Goal: Transaction & Acquisition: Download file/media

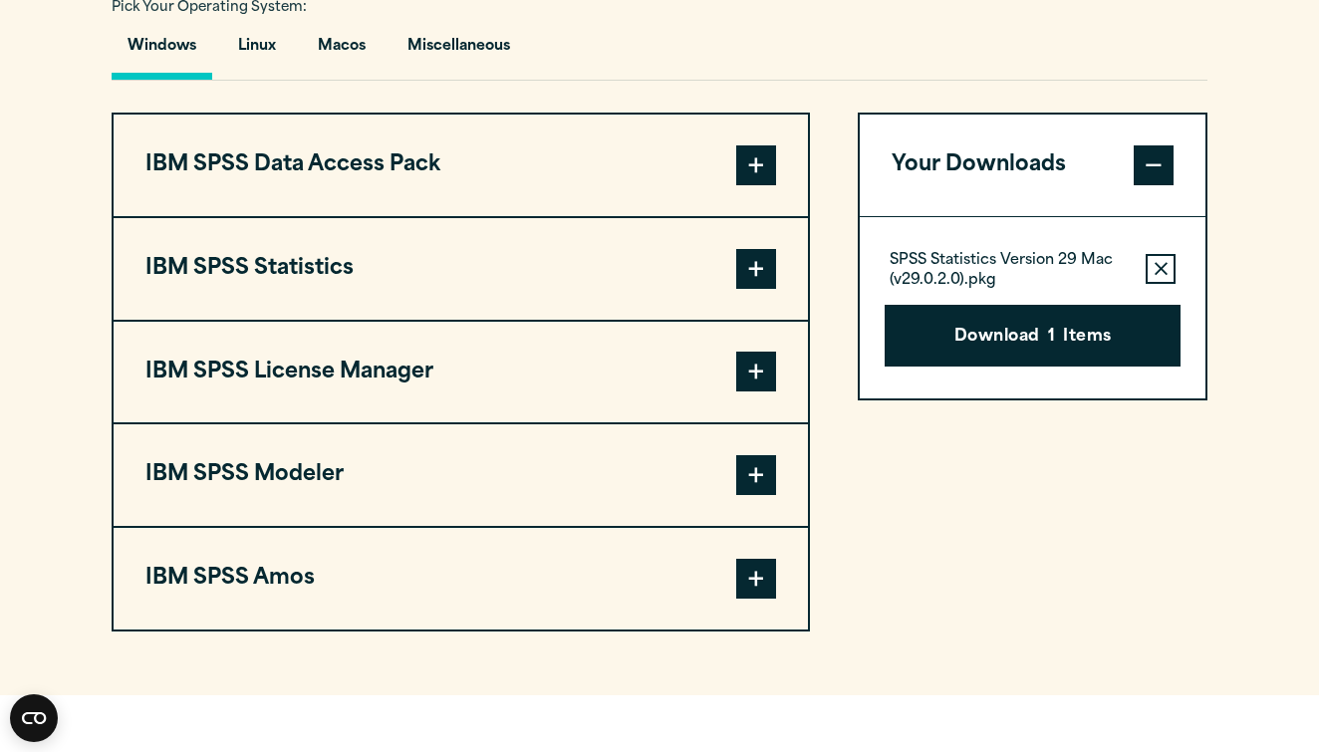
scroll to position [1505, 0]
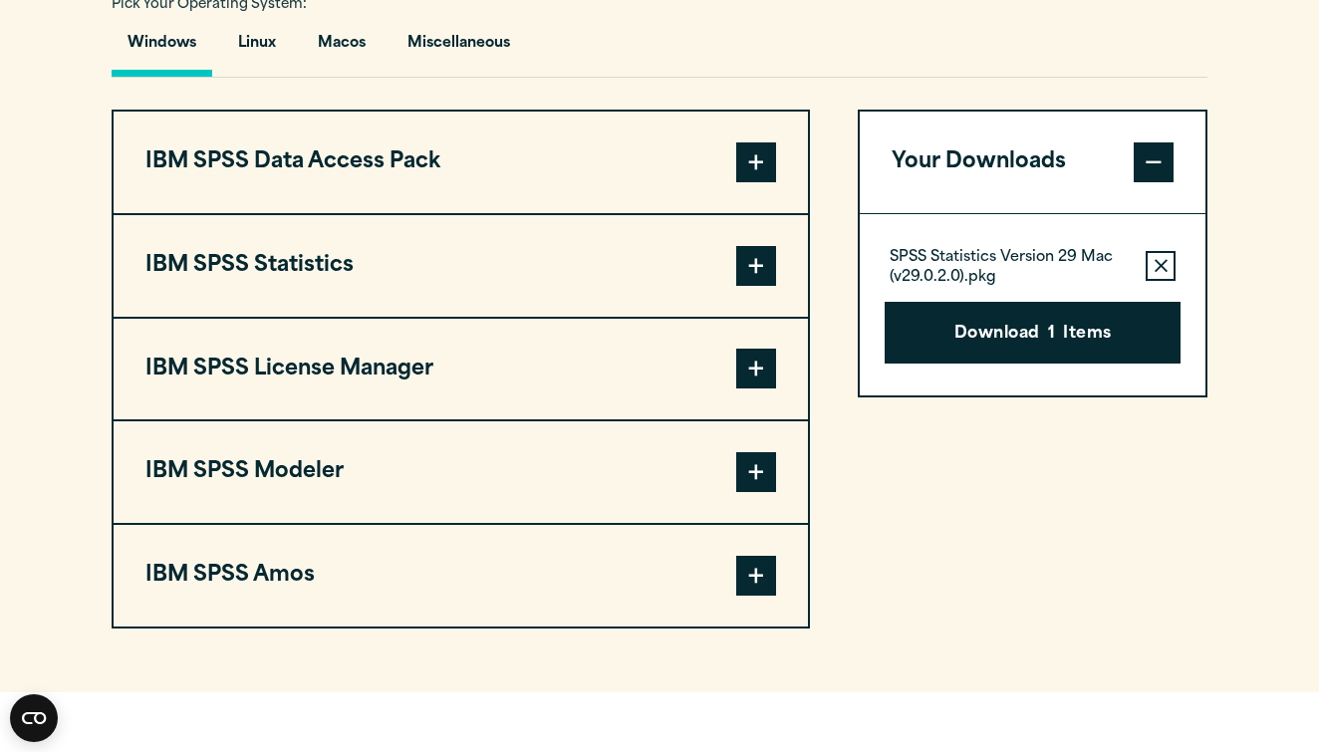
click at [758, 263] on span at bounding box center [756, 266] width 40 height 40
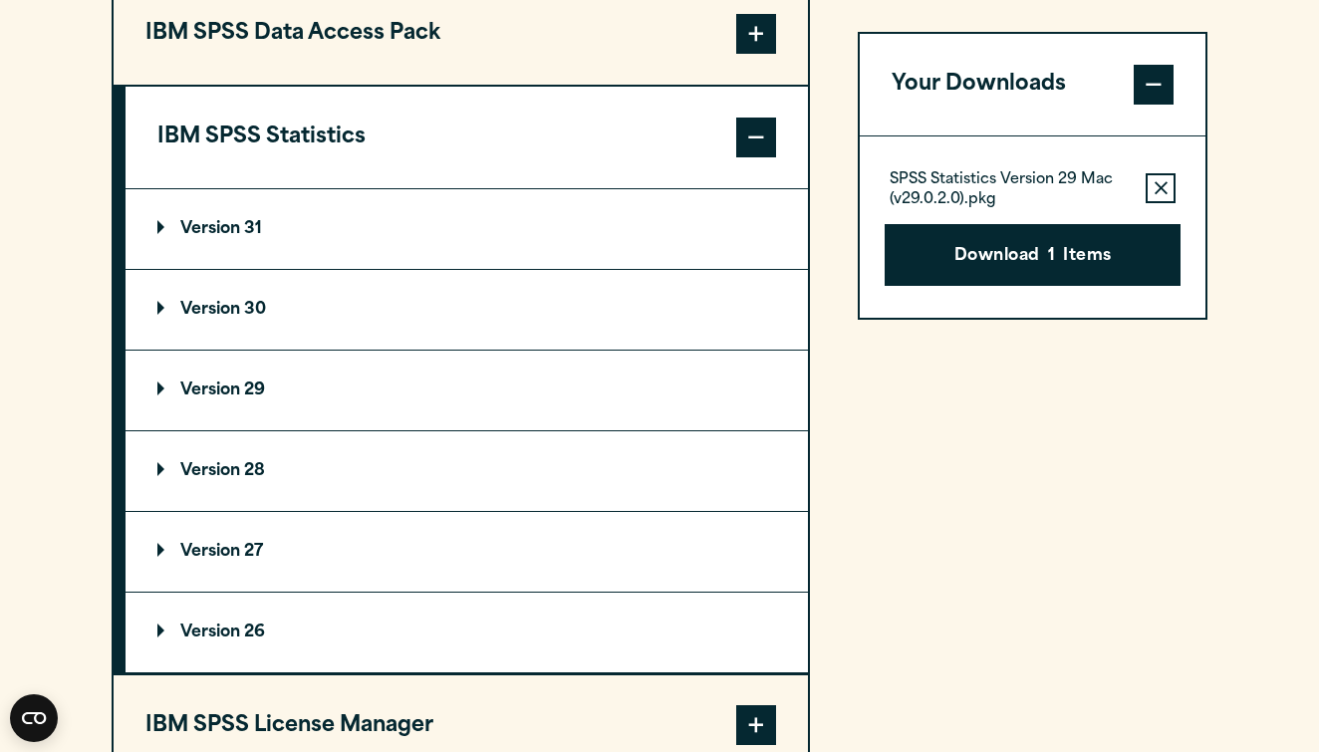
scroll to position [1628, 0]
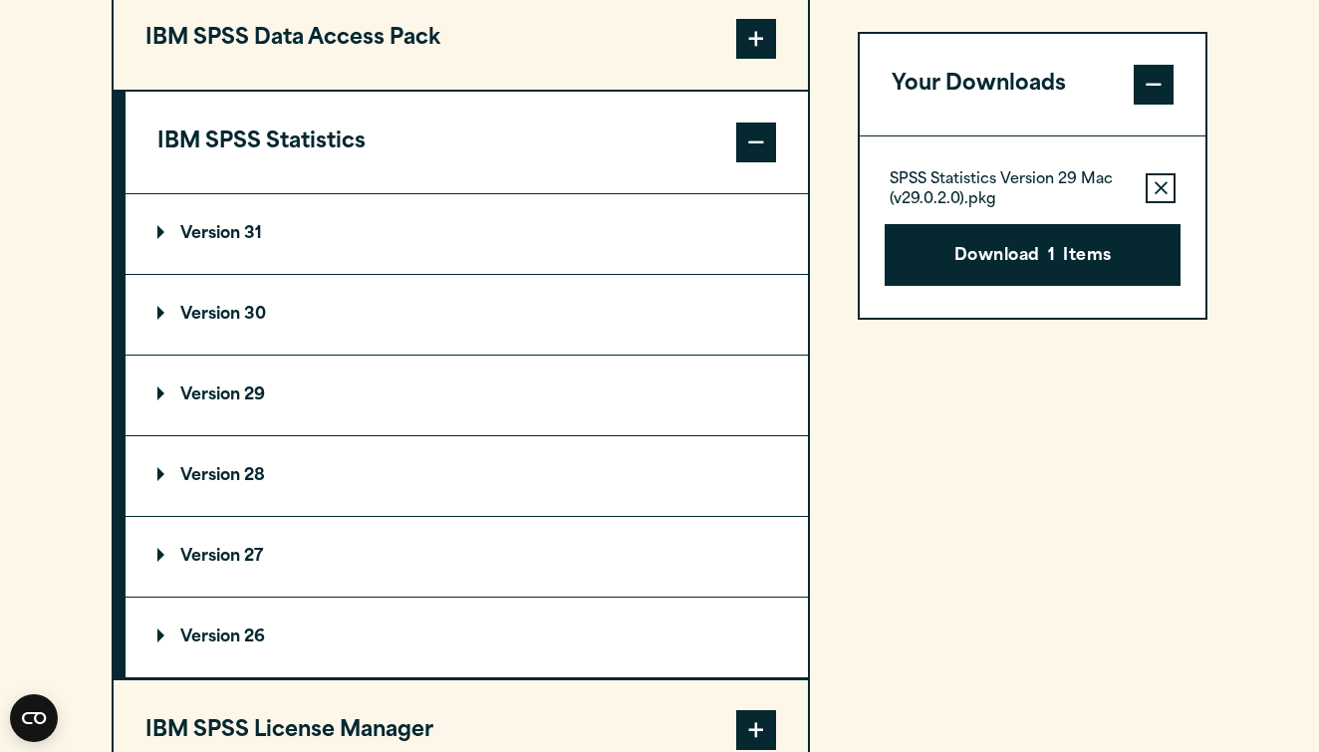
click at [177, 226] on p "Version 31" at bounding box center [209, 234] width 105 height 16
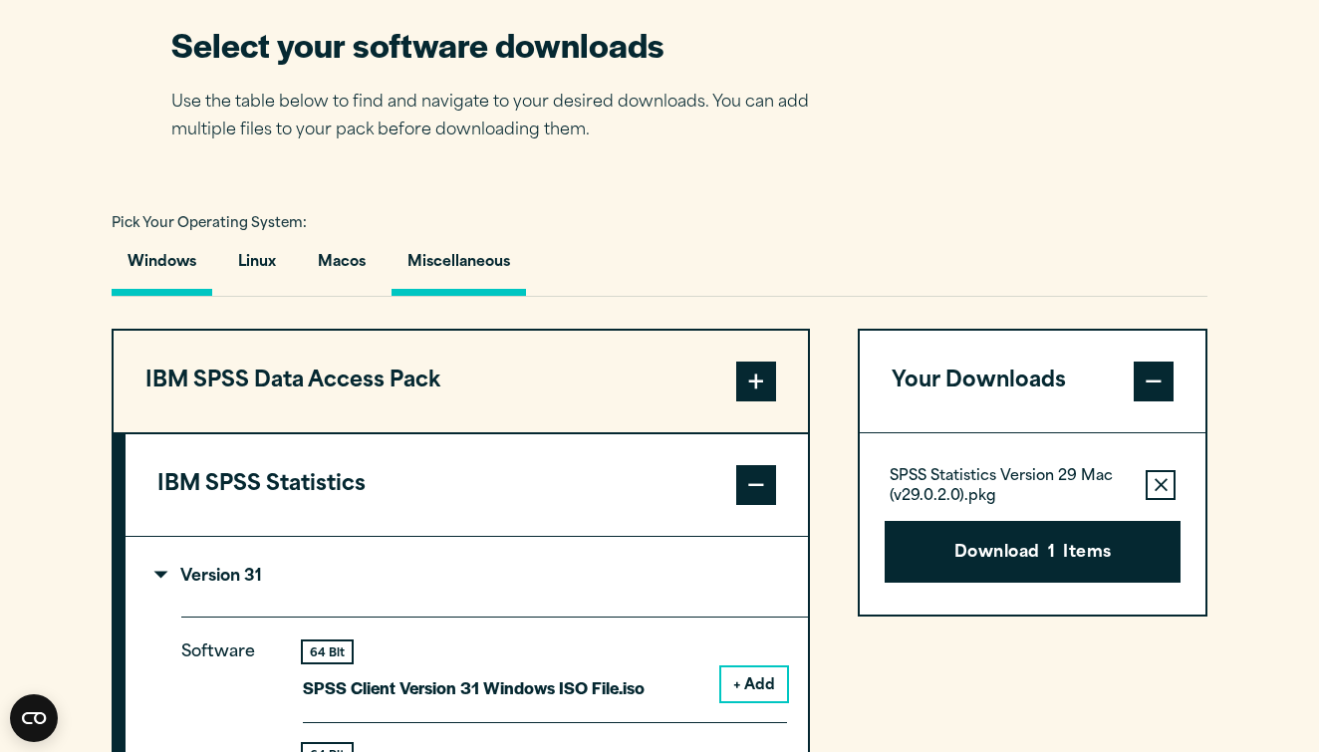
scroll to position [1264, 0]
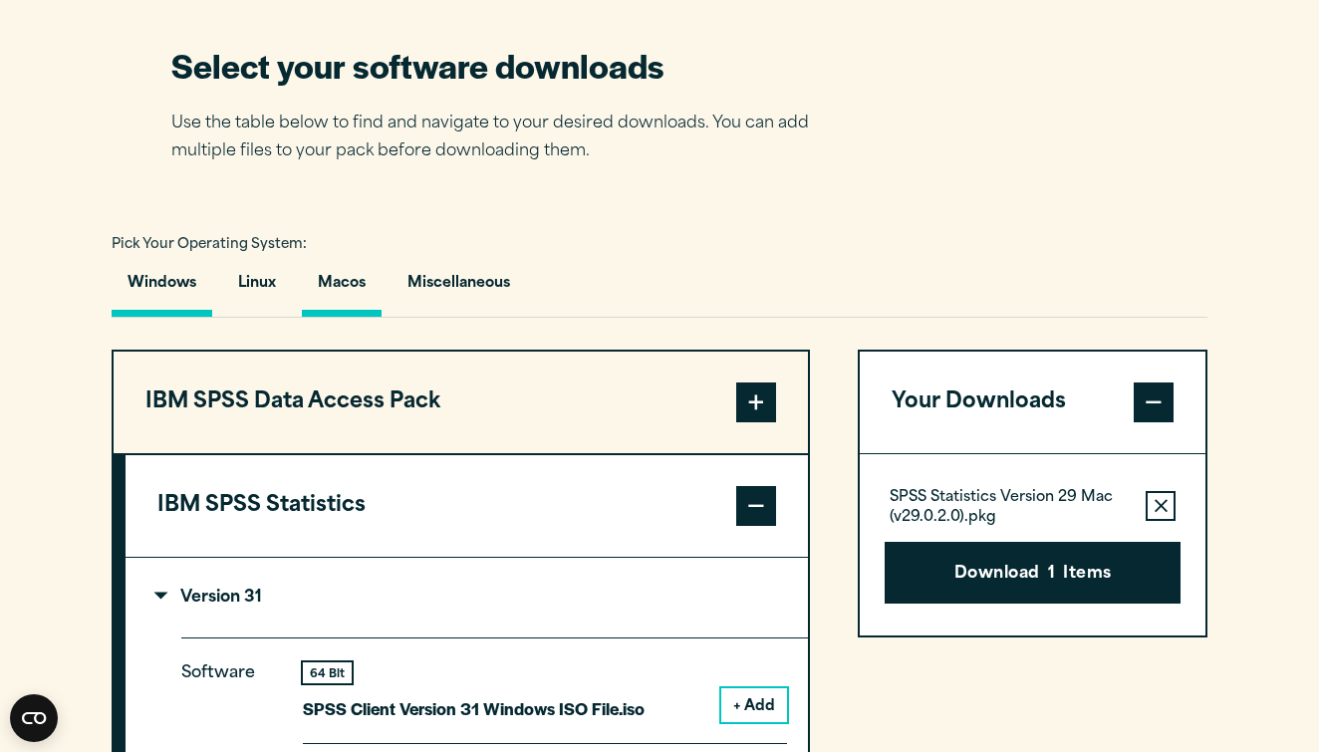
click at [336, 278] on button "Macos" at bounding box center [342, 288] width 80 height 57
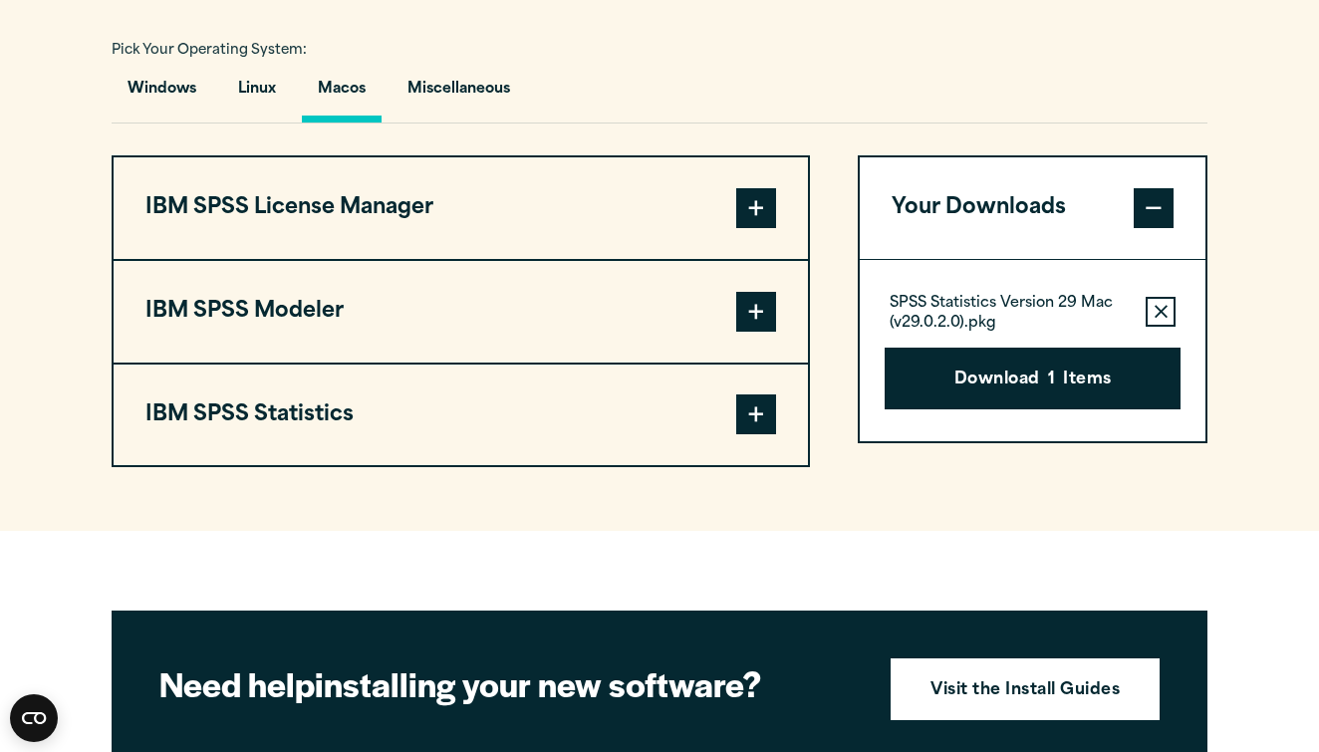
scroll to position [1465, 0]
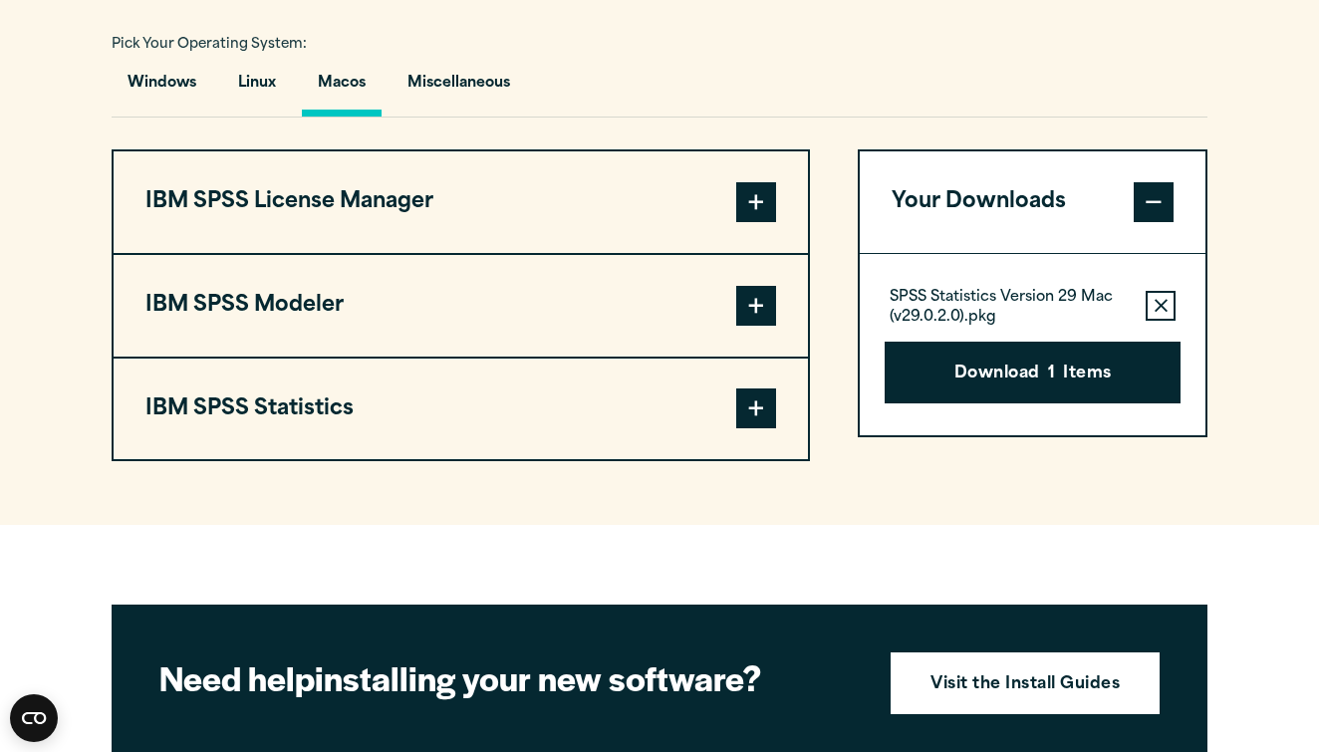
click at [744, 416] on span at bounding box center [756, 409] width 40 height 40
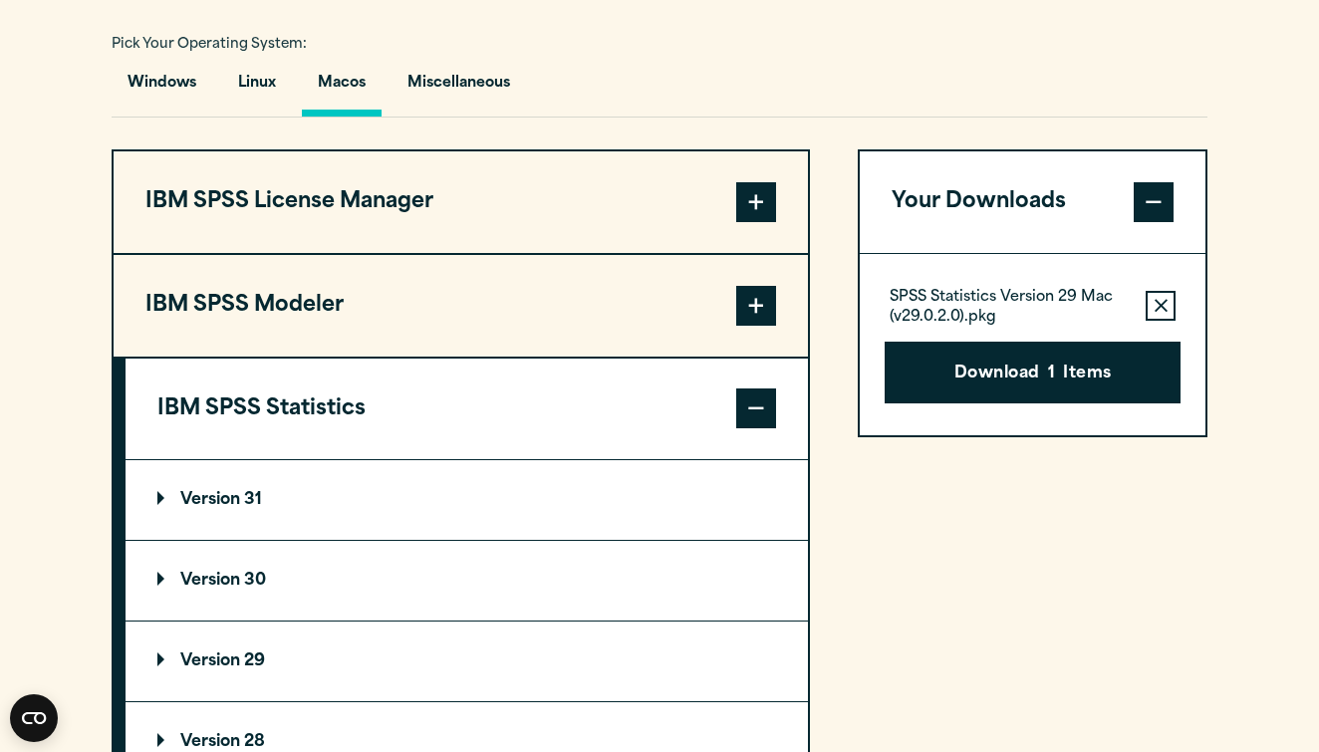
click at [176, 493] on p "Version 31" at bounding box center [209, 500] width 105 height 16
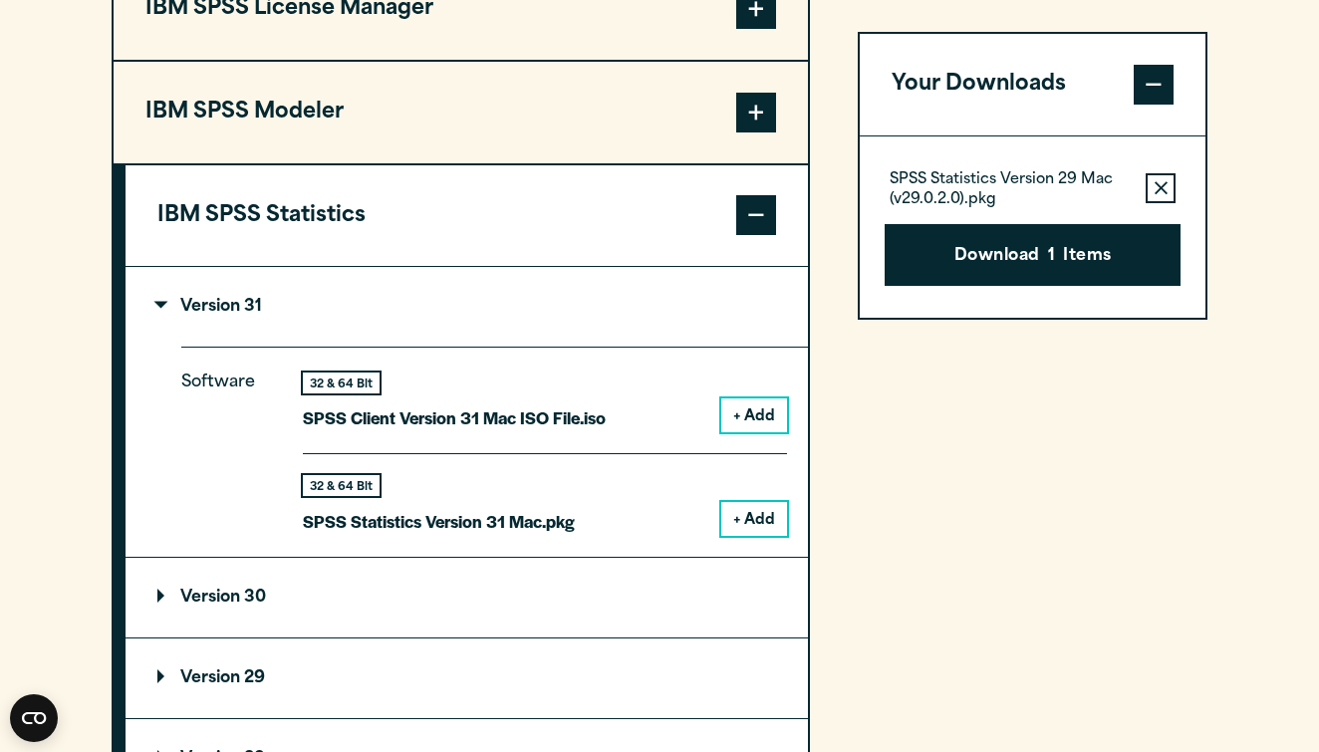
scroll to position [1660, 0]
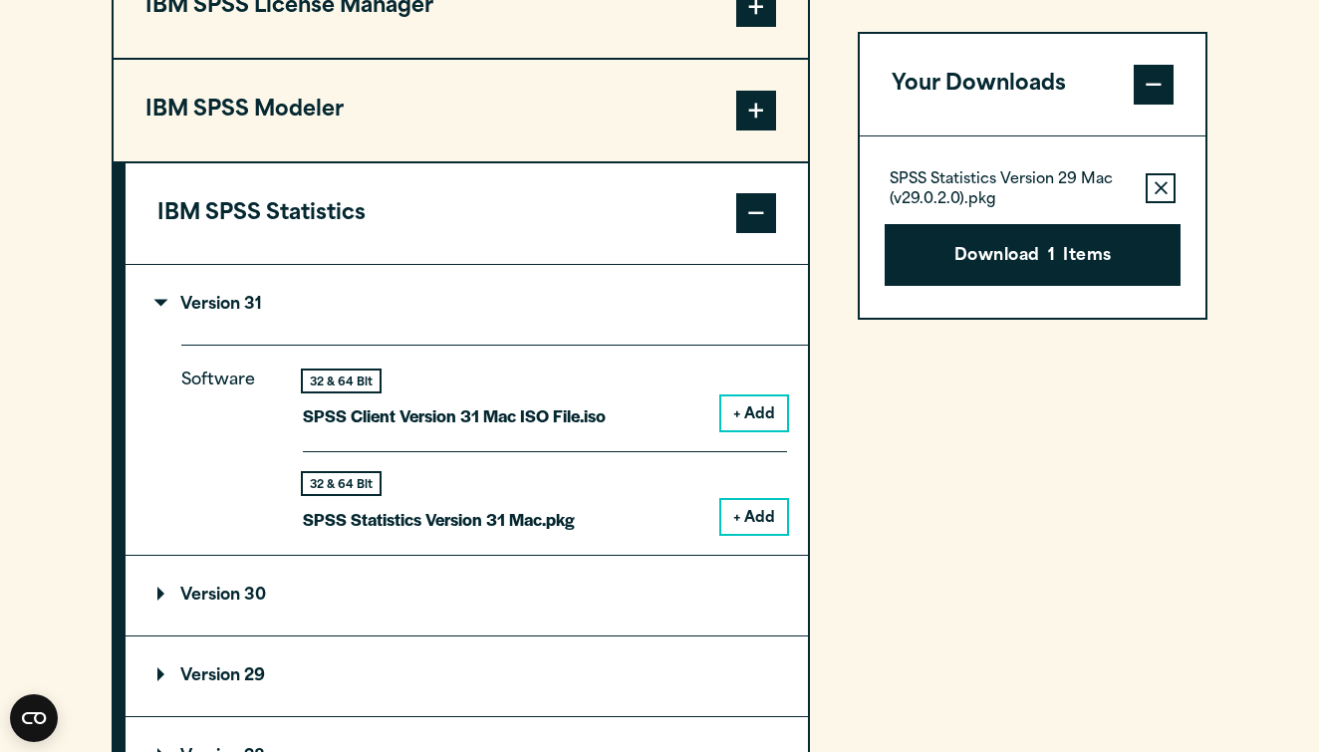
click at [1156, 190] on icon "button" at bounding box center [1161, 188] width 13 height 14
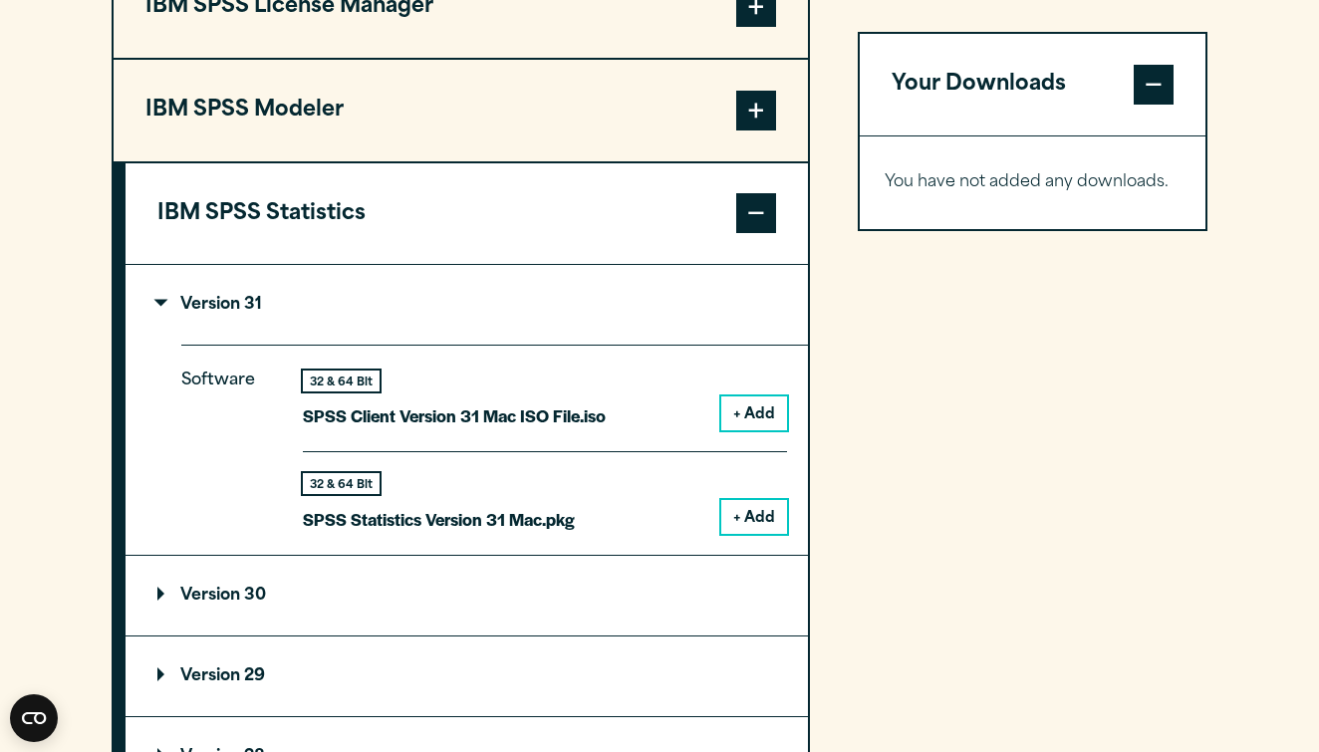
click at [761, 506] on button "+ Add" at bounding box center [754, 517] width 66 height 34
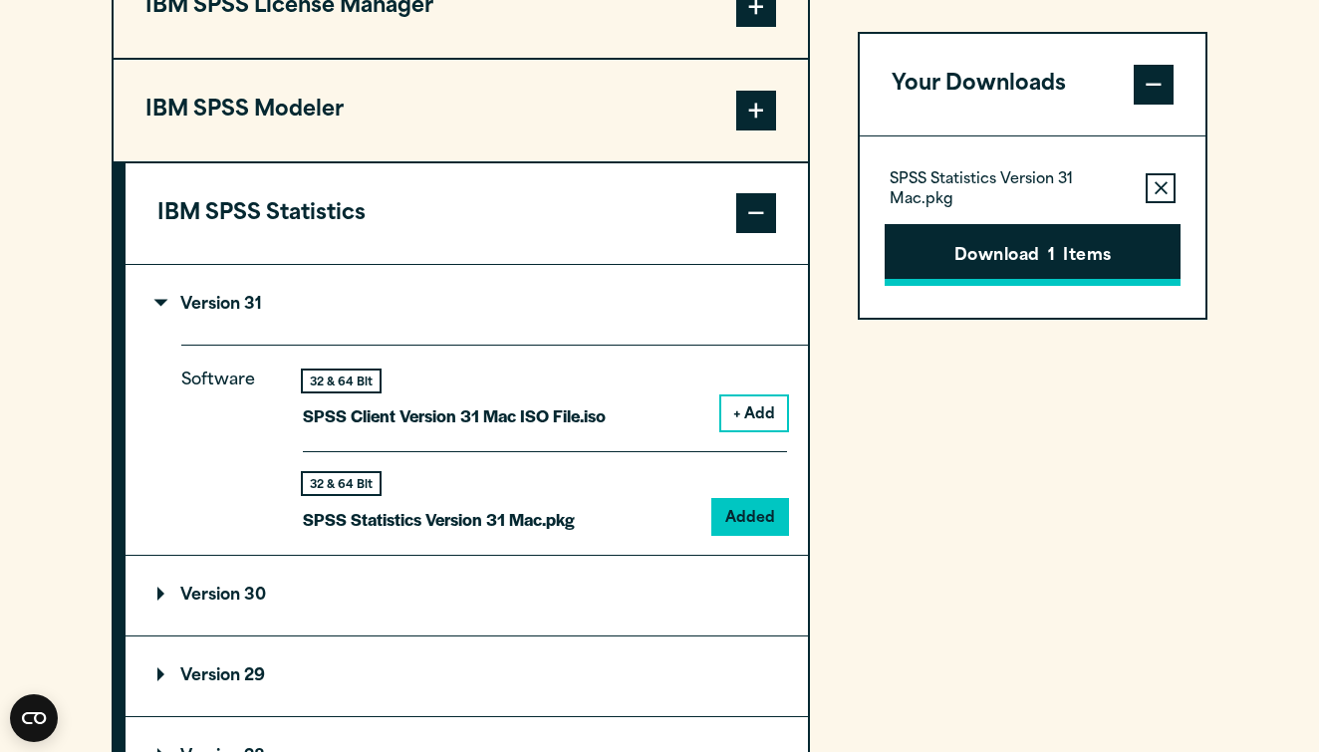
click at [1056, 238] on button "Download 1 Items" at bounding box center [1033, 255] width 296 height 62
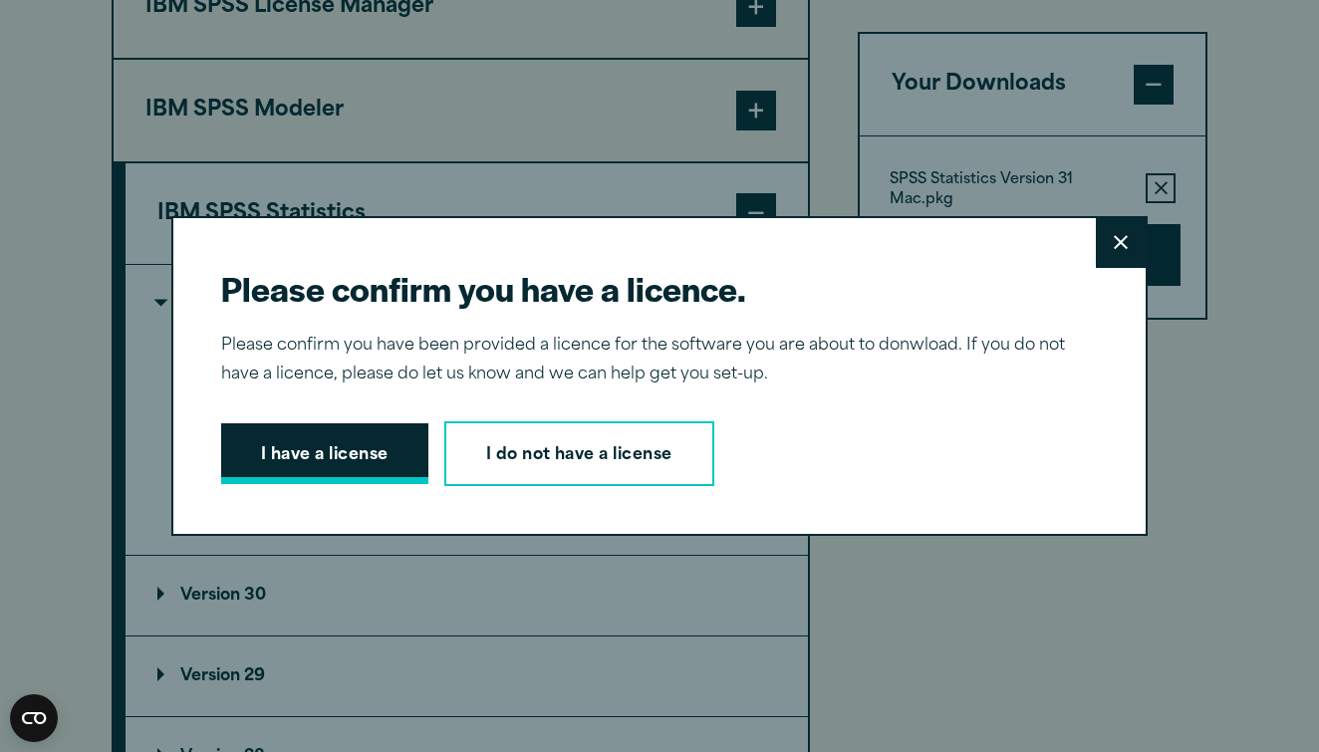
click at [356, 462] on button "I have a license" at bounding box center [324, 454] width 207 height 62
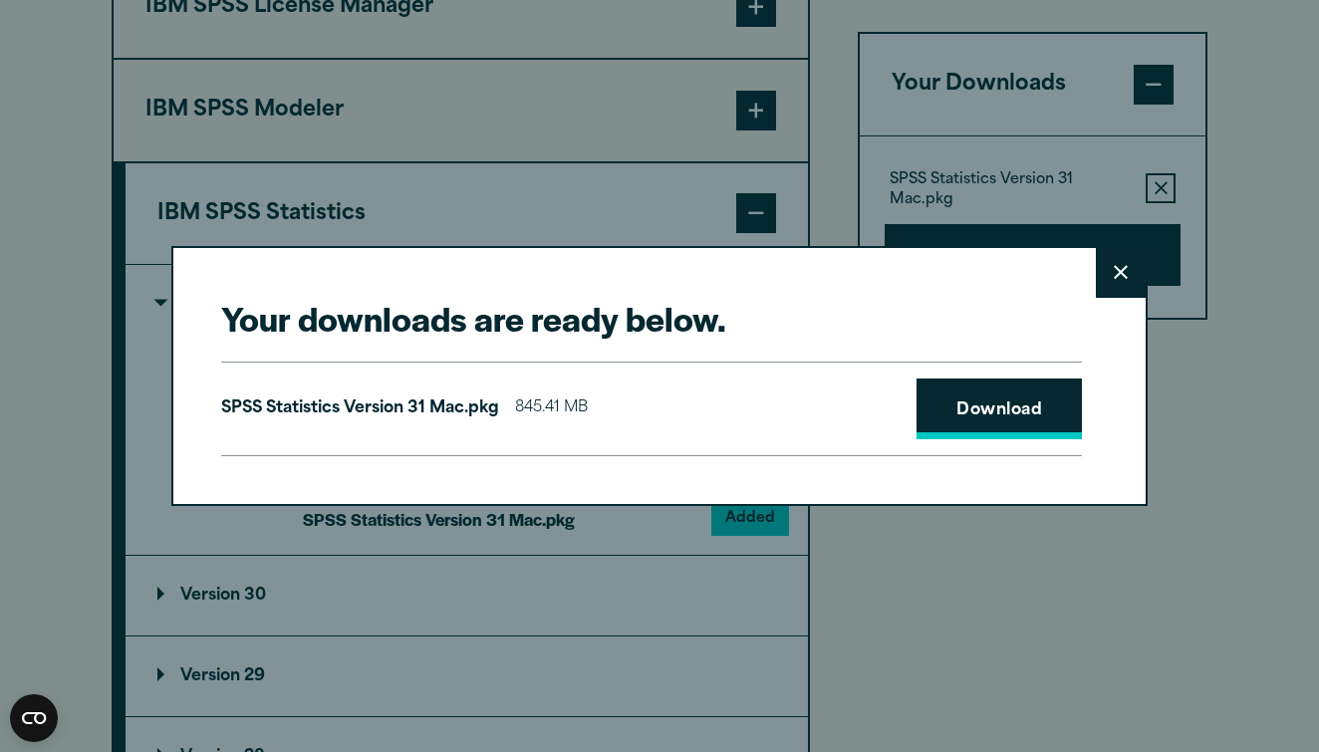
click at [964, 400] on link "Download" at bounding box center [999, 410] width 165 height 62
click at [1108, 266] on button "Close" at bounding box center [1121, 273] width 50 height 50
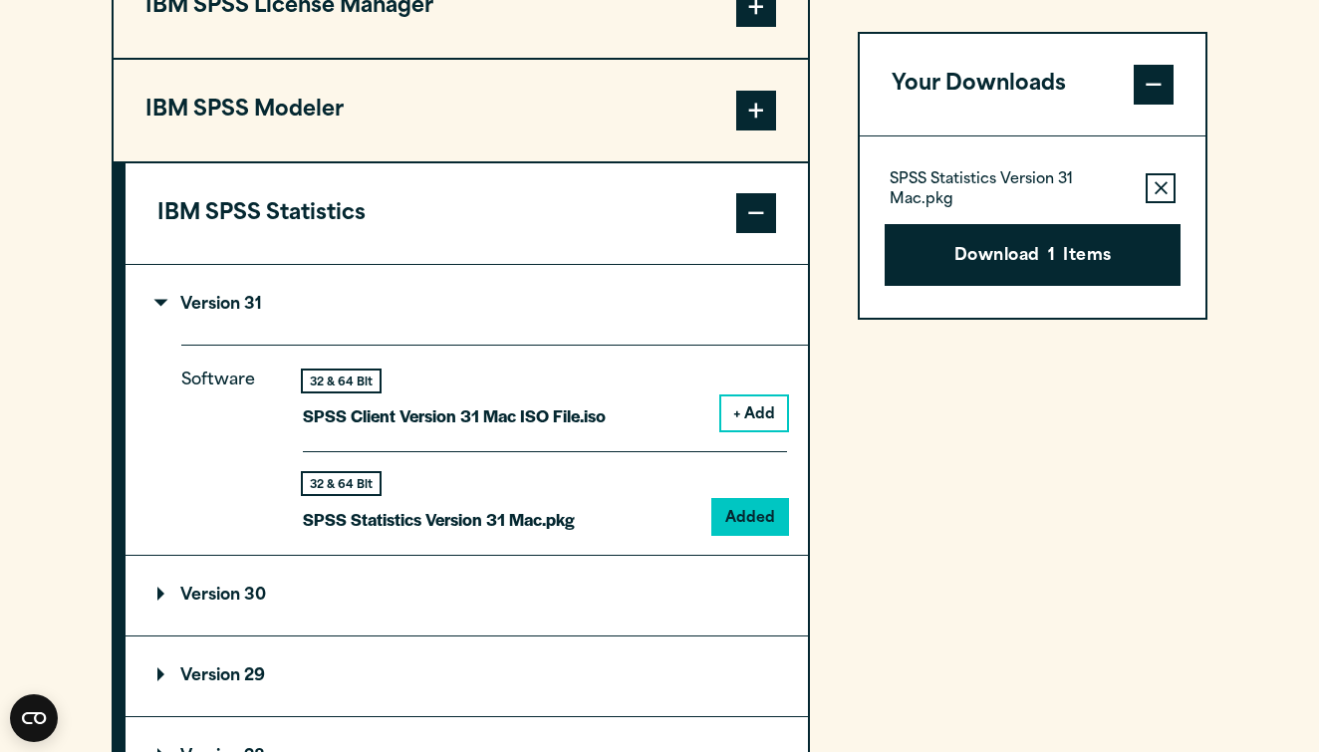
click at [1155, 186] on icon "button" at bounding box center [1161, 188] width 13 height 14
